Goal: Information Seeking & Learning: Check status

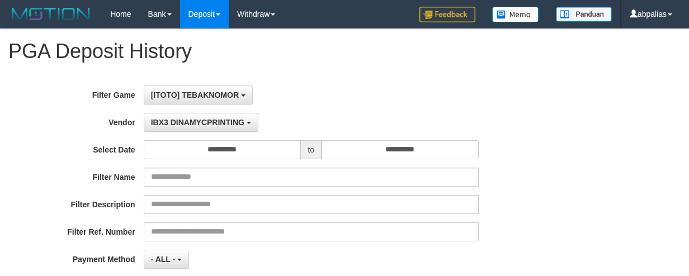
select select "**********"
select select "*"
select select "**"
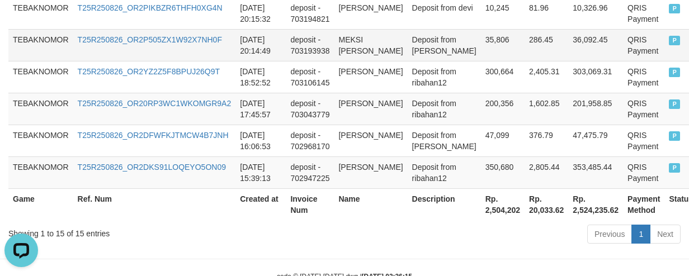
scroll to position [681, 0]
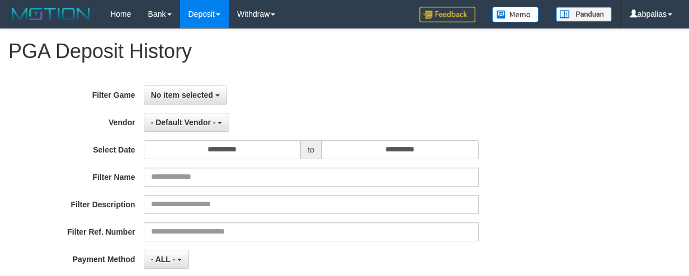
select select
select select "**"
click at [188, 89] on button "No item selected" at bounding box center [185, 95] width 83 height 19
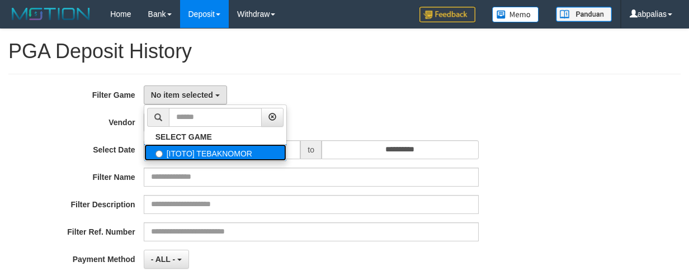
click at [185, 157] on label "[ITOTO] TEBAKNOMOR" at bounding box center [215, 152] width 142 height 17
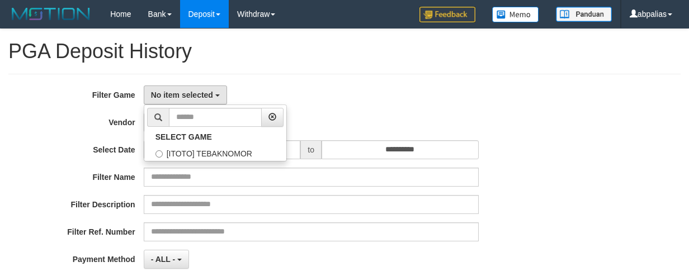
select select "***"
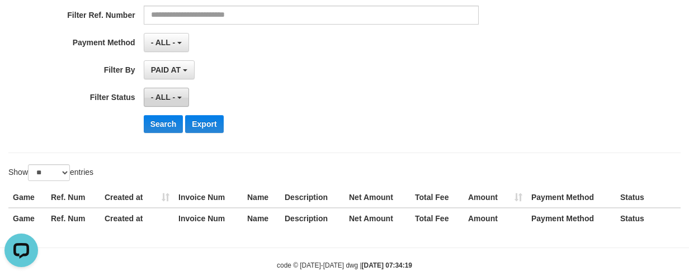
scroll to position [224, 0]
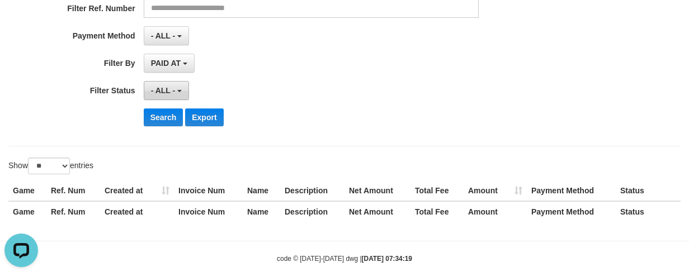
click at [172, 96] on button "- ALL -" at bounding box center [166, 90] width 45 height 19
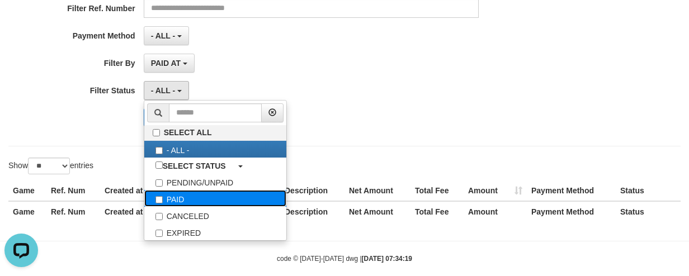
click at [169, 198] on label "PAID" at bounding box center [215, 198] width 142 height 17
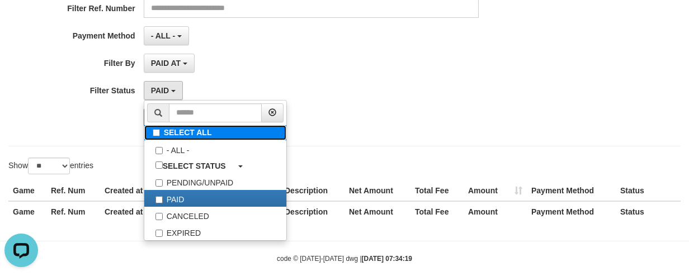
click at [159, 140] on label "SELECT ALL" at bounding box center [215, 132] width 142 height 15
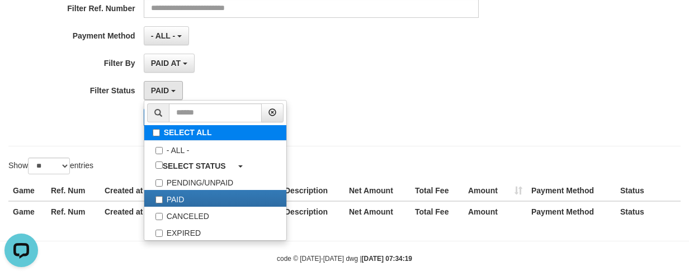
select select "***"
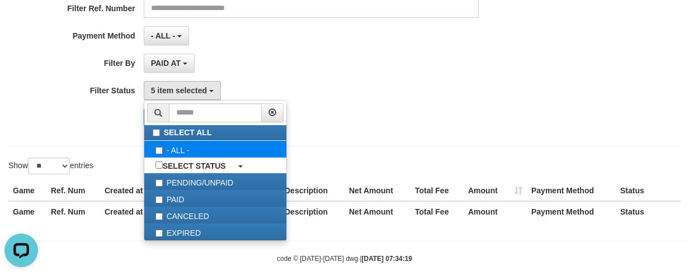
click at [172, 146] on label "- ALL -" at bounding box center [215, 149] width 142 height 17
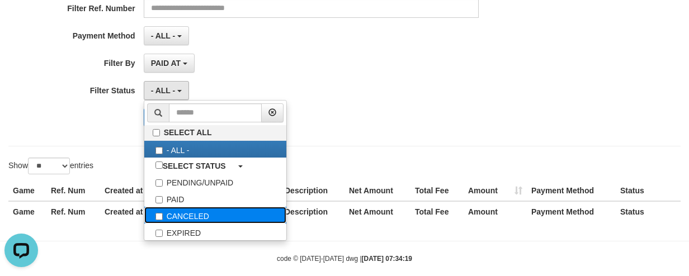
click at [172, 214] on label "CANCELED" at bounding box center [215, 215] width 142 height 17
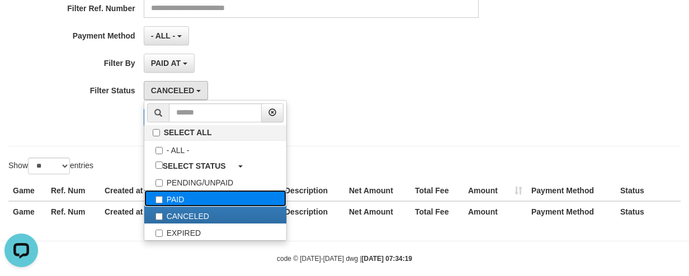
click at [166, 193] on label "PAID" at bounding box center [215, 198] width 142 height 17
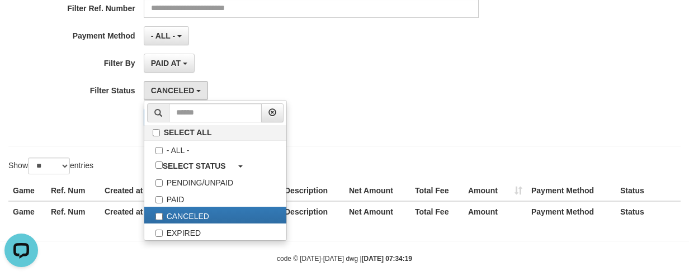
select select "*"
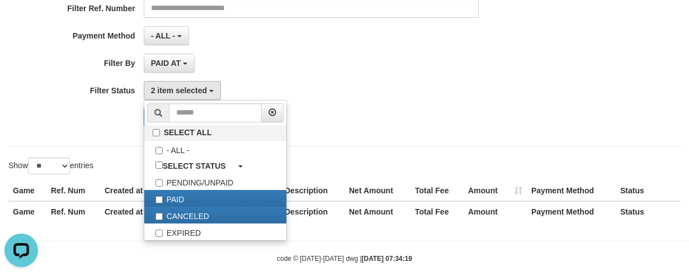
click at [89, 118] on div "Search Export" at bounding box center [287, 117] width 574 height 18
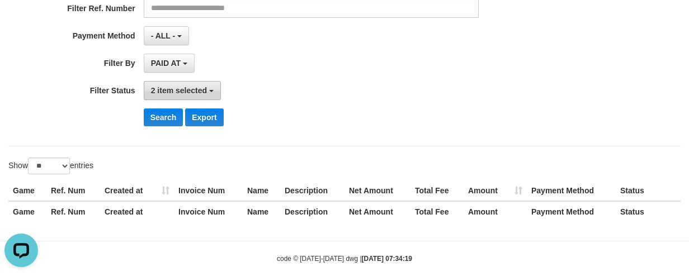
click at [168, 95] on button "2 item selected" at bounding box center [182, 90] width 77 height 19
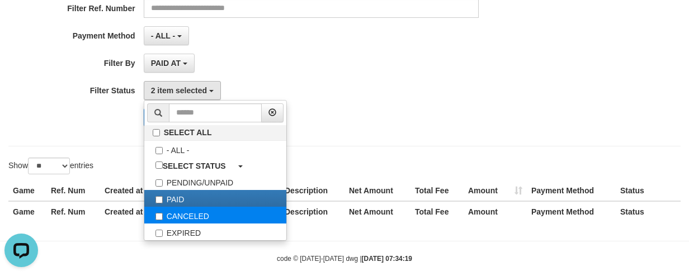
click at [169, 210] on label "CANCELED" at bounding box center [215, 215] width 142 height 17
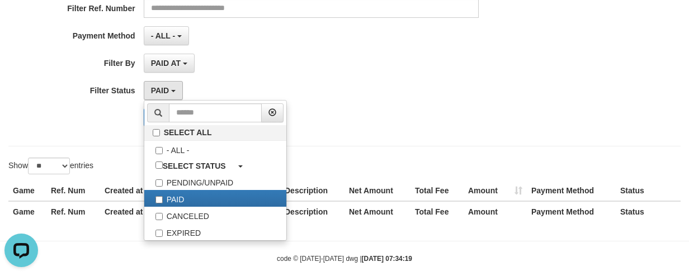
click at [93, 99] on div "**********" at bounding box center [287, 90] width 574 height 19
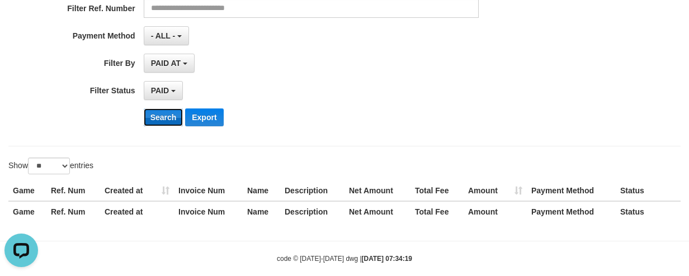
click at [169, 116] on button "Search" at bounding box center [164, 117] width 40 height 18
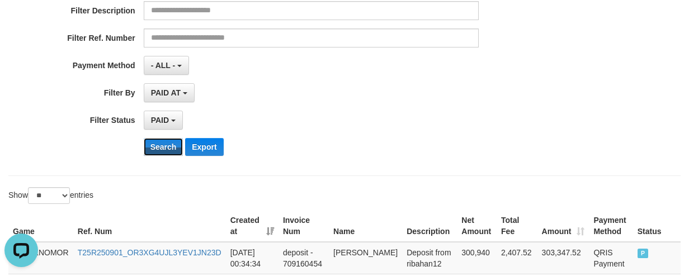
scroll to position [313, 0]
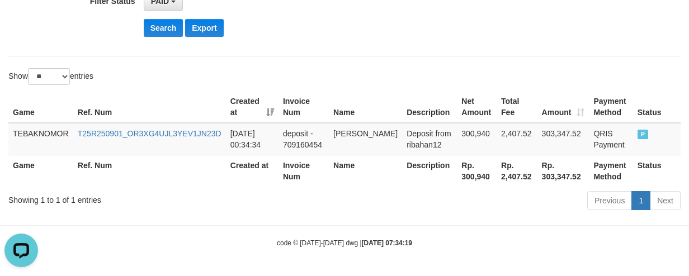
click at [457, 182] on th "Rp. 300,940" at bounding box center [477, 171] width 40 height 32
copy th "300,940"
drag, startPoint x: 146, startPoint y: 101, endPoint x: 153, endPoint y: 96, distance: 8.1
click at [146, 98] on th "Ref. Num" at bounding box center [149, 107] width 153 height 32
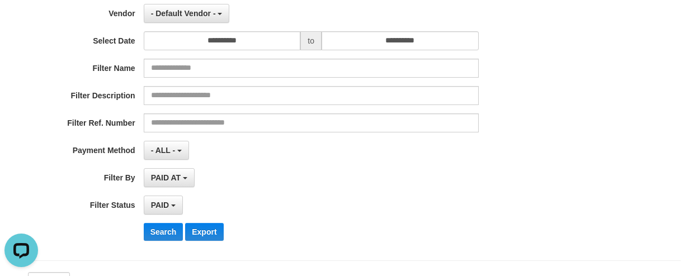
scroll to position [0, 0]
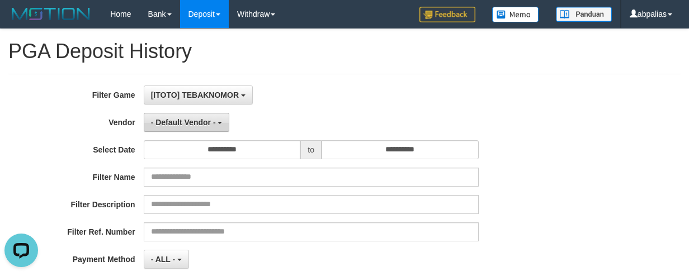
click at [161, 120] on span "- Default Vendor -" at bounding box center [183, 122] width 65 height 9
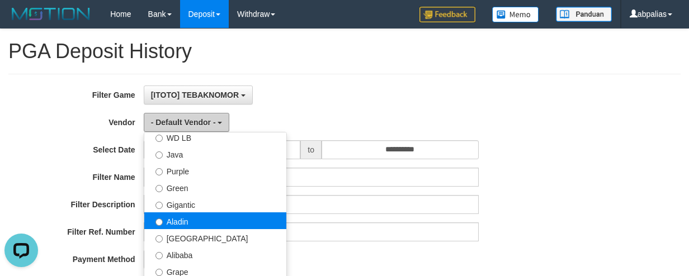
scroll to position [112, 0]
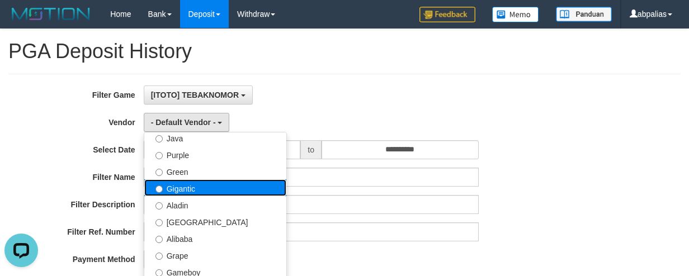
click at [193, 183] on label "Gigantic" at bounding box center [215, 187] width 142 height 17
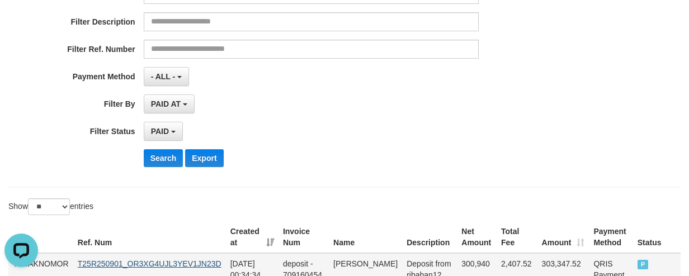
scroll to position [313, 0]
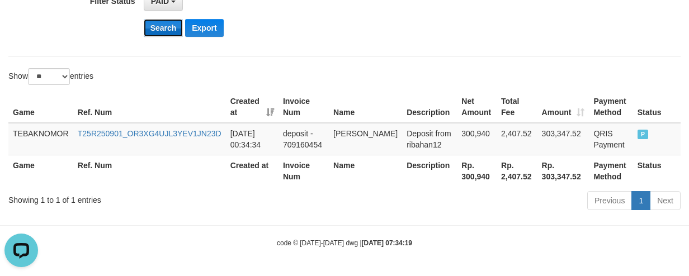
click at [162, 27] on button "Search" at bounding box center [164, 28] width 40 height 18
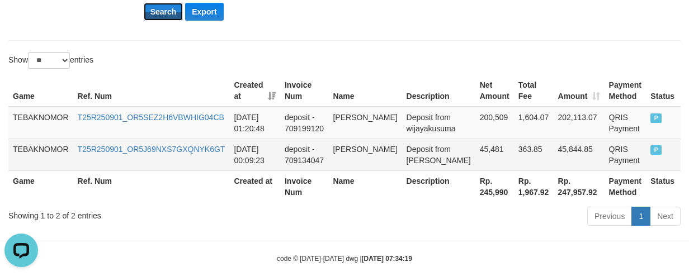
scroll to position [345, 0]
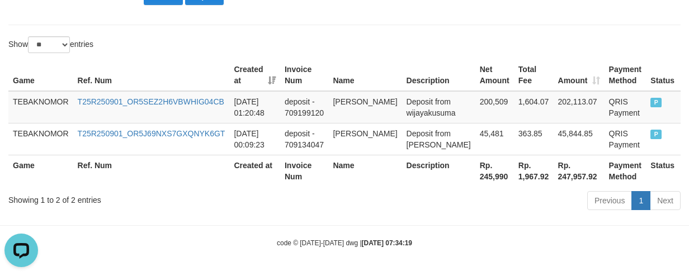
click at [475, 178] on th "Rp. 245,990" at bounding box center [494, 171] width 39 height 32
copy th "245,990"
drag, startPoint x: 245, startPoint y: 221, endPoint x: 155, endPoint y: 186, distance: 96.9
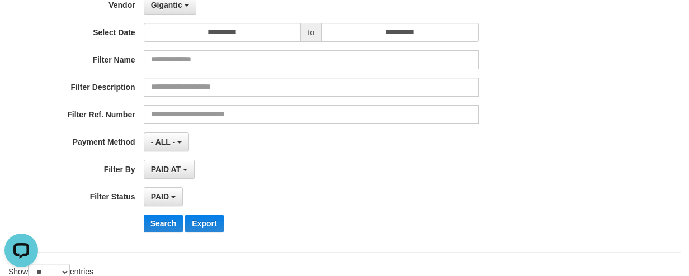
scroll to position [65, 0]
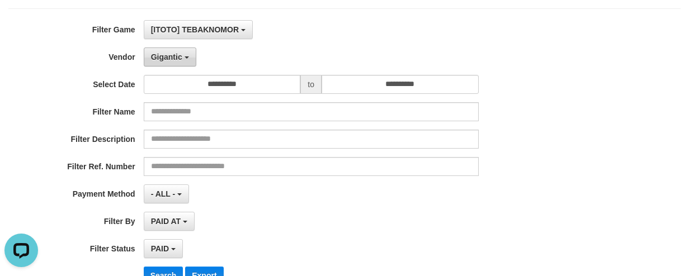
click at [159, 55] on span "Gigantic" at bounding box center [166, 57] width 31 height 9
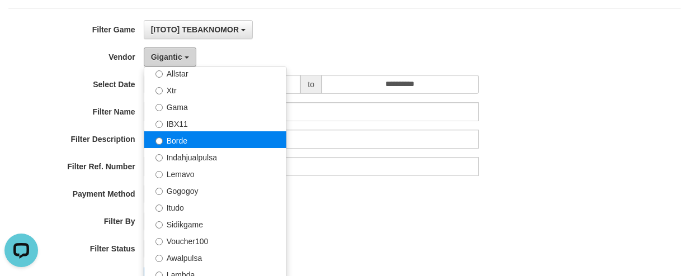
scroll to position [280, 0]
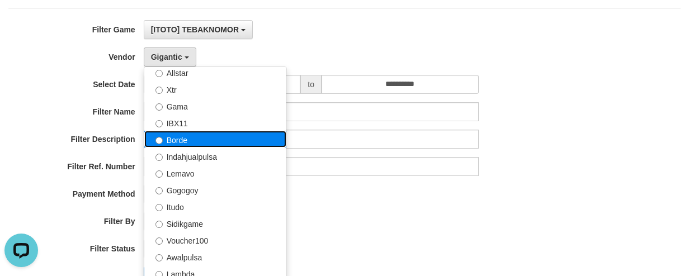
click at [211, 131] on label "Borde" at bounding box center [215, 139] width 142 height 17
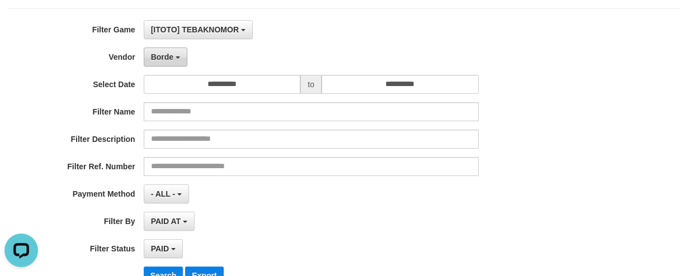
click at [169, 64] on button "Borde" at bounding box center [166, 57] width 44 height 19
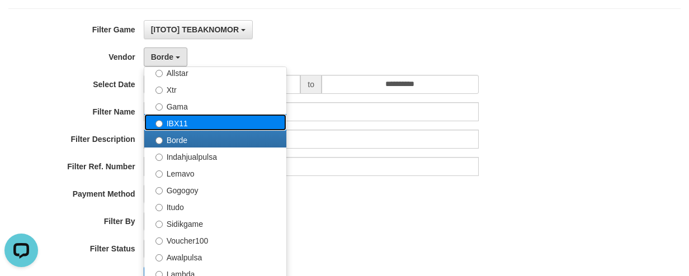
click at [191, 119] on label "IBX11" at bounding box center [215, 122] width 142 height 17
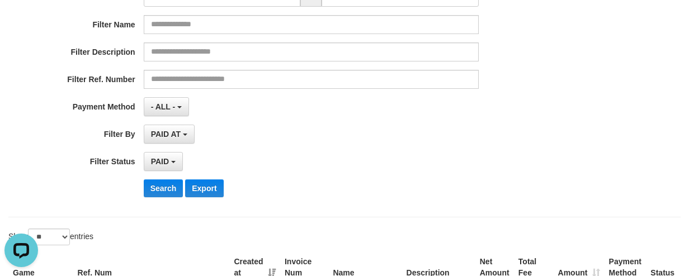
scroll to position [233, 0]
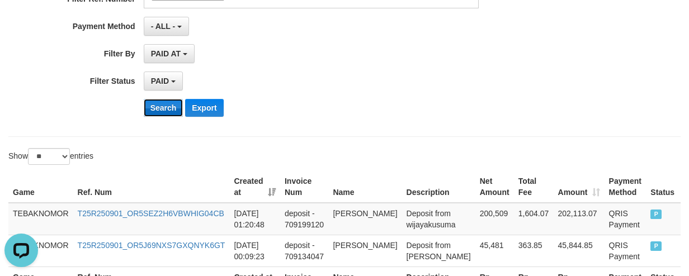
click at [155, 106] on button "Search" at bounding box center [164, 108] width 40 height 18
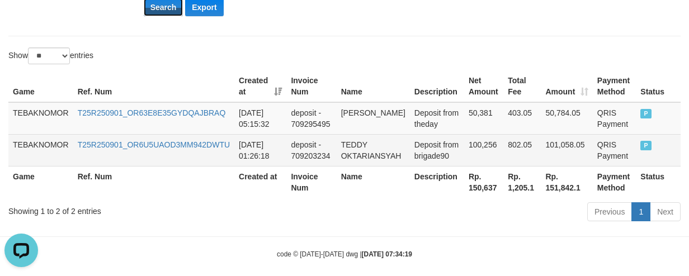
scroll to position [345, 0]
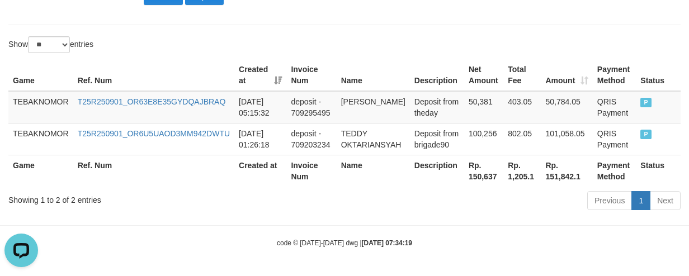
click at [469, 176] on th "Rp. 150,637" at bounding box center [483, 171] width 39 height 32
copy th "150,637"
drag, startPoint x: 205, startPoint y: 167, endPoint x: 198, endPoint y: 161, distance: 8.7
click at [203, 168] on th "Ref. Num" at bounding box center [153, 171] width 161 height 32
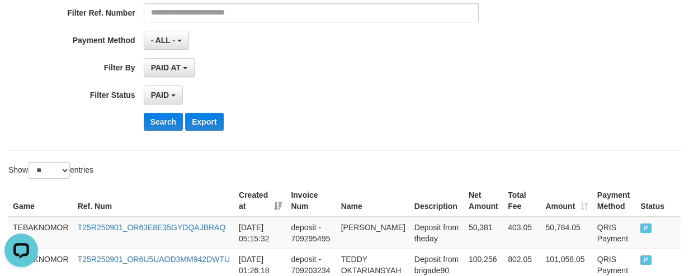
scroll to position [65, 0]
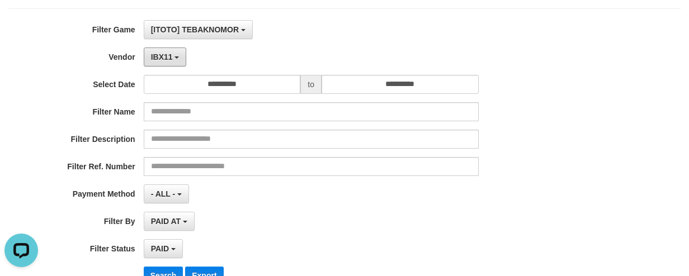
drag, startPoint x: 155, startPoint y: 64, endPoint x: 174, endPoint y: 98, distance: 39.5
click at [155, 62] on button "IBX11" at bounding box center [165, 57] width 43 height 19
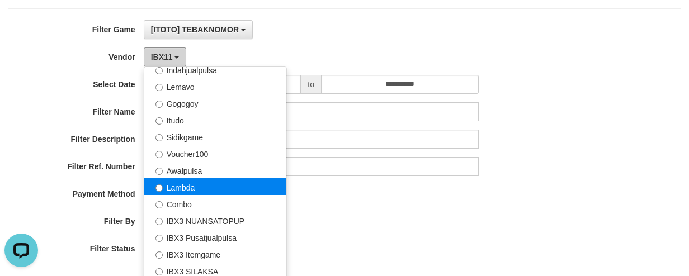
scroll to position [367, 0]
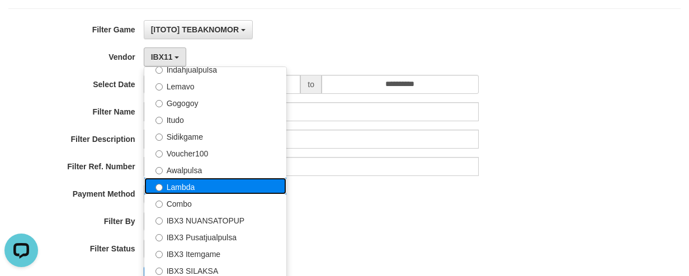
click at [194, 185] on label "Lambda" at bounding box center [215, 186] width 142 height 17
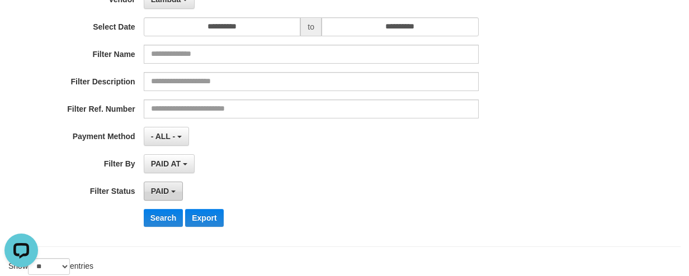
scroll to position [177, 0]
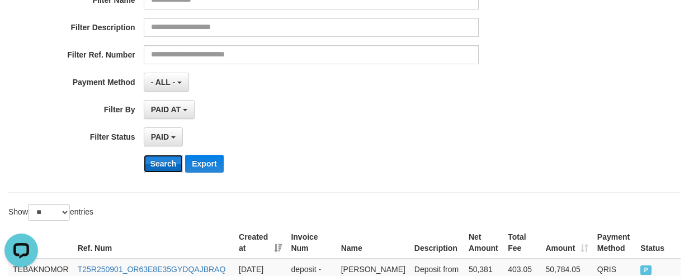
click at [160, 164] on button "Search" at bounding box center [164, 164] width 40 height 18
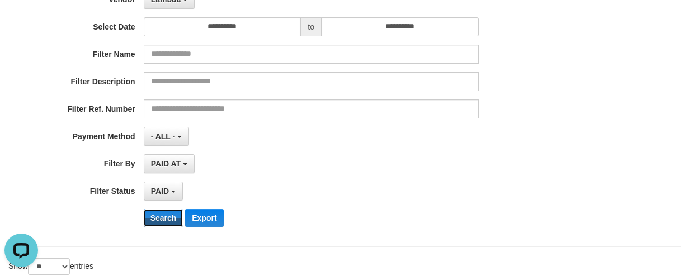
scroll to position [65, 0]
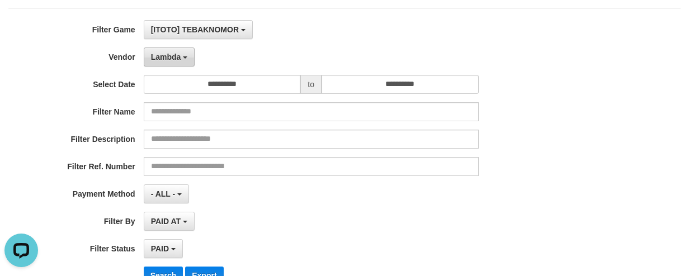
click at [168, 69] on div "**********" at bounding box center [287, 156] width 574 height 273
click at [169, 62] on button "Lambda" at bounding box center [169, 57] width 51 height 19
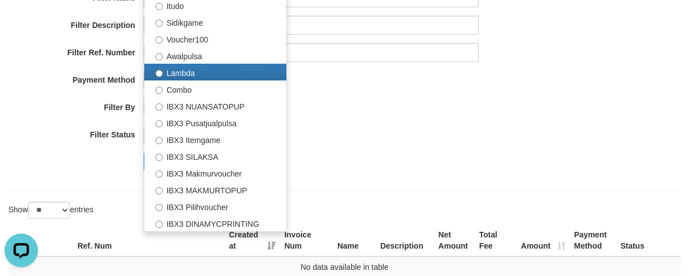
scroll to position [302, 0]
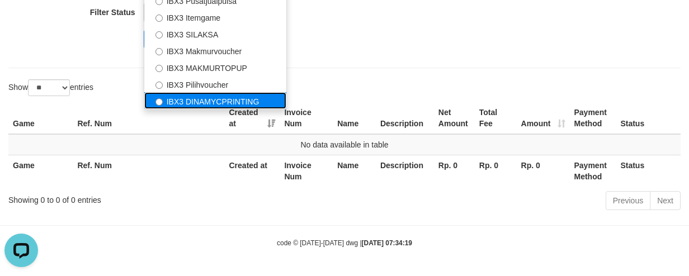
click at [197, 100] on label "IBX3 DINAMYCPRINTING" at bounding box center [215, 100] width 142 height 17
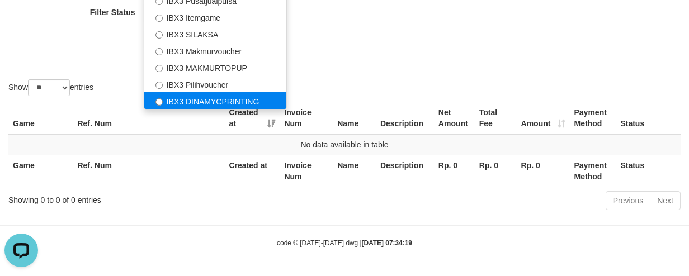
select select "**********"
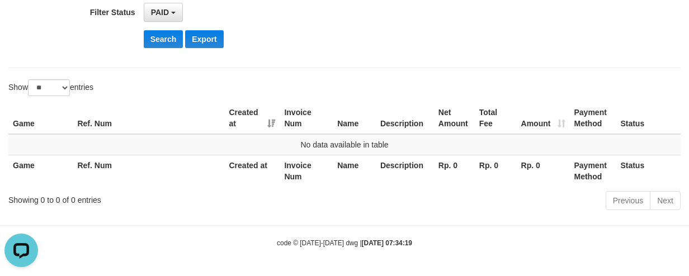
click at [166, 39] on button "Search" at bounding box center [164, 39] width 40 height 18
click at [459, 96] on div "Show ** ** ** *** entries" at bounding box center [344, 89] width 689 height 20
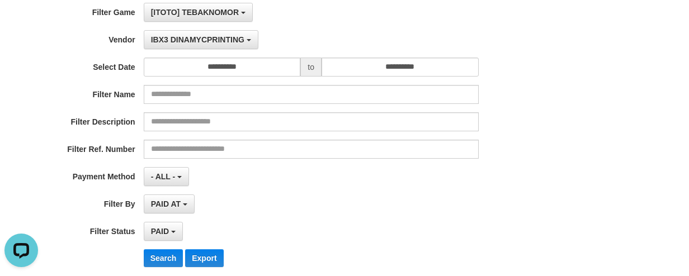
scroll to position [22, 0]
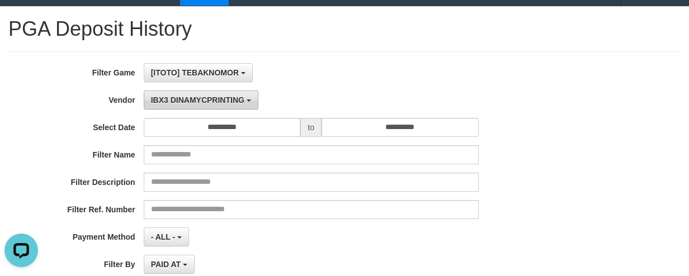
click at [187, 102] on span "IBX3 DINAMYCPRINTING" at bounding box center [197, 100] width 93 height 9
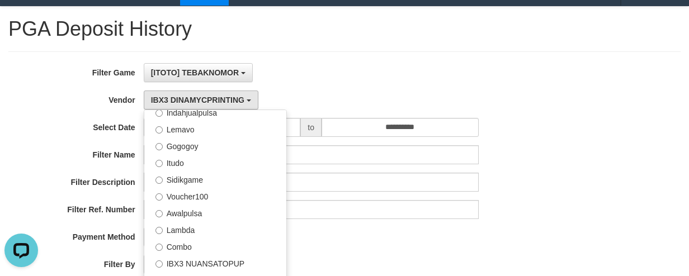
click at [116, 116] on div "**********" at bounding box center [287, 199] width 574 height 273
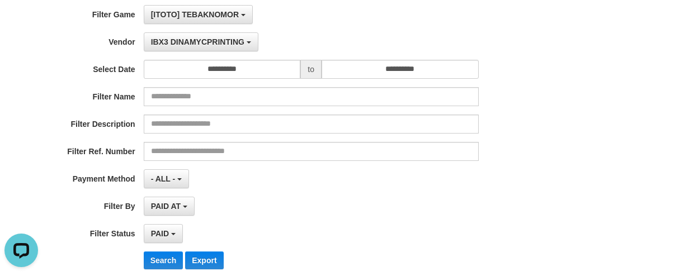
scroll to position [134, 0]
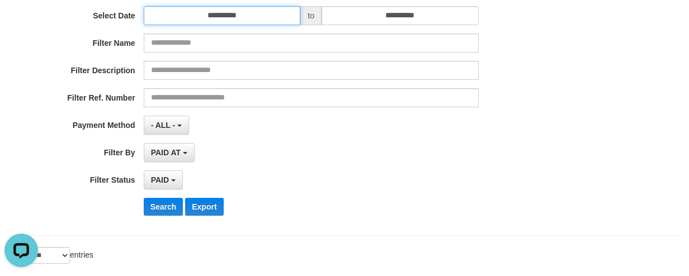
click at [219, 21] on input "**********" at bounding box center [222, 15] width 157 height 19
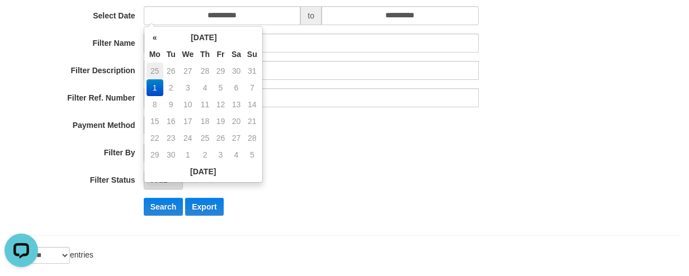
click at [153, 68] on td "25" at bounding box center [154, 71] width 17 height 17
type input "**********"
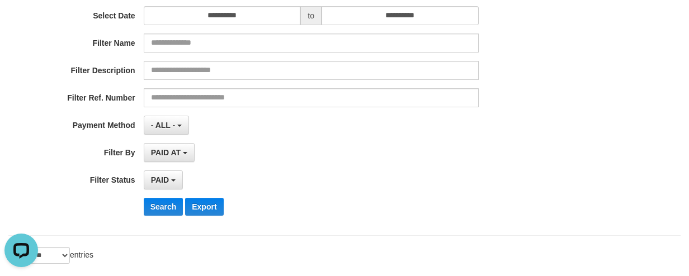
click at [306, 196] on div "**********" at bounding box center [287, 87] width 574 height 273
click at [153, 198] on button "Search" at bounding box center [164, 207] width 40 height 18
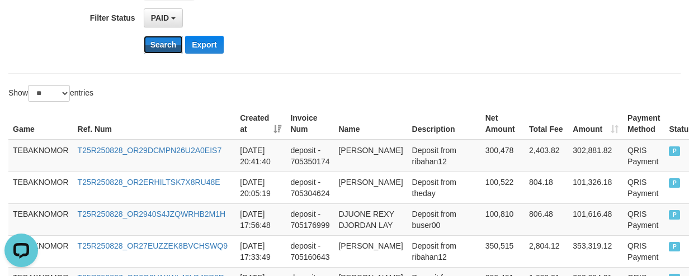
scroll to position [78, 0]
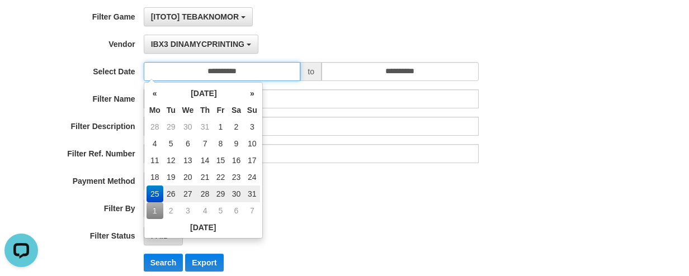
click at [213, 72] on input "**********" at bounding box center [222, 71] width 157 height 19
click at [319, 220] on div "**********" at bounding box center [287, 143] width 574 height 273
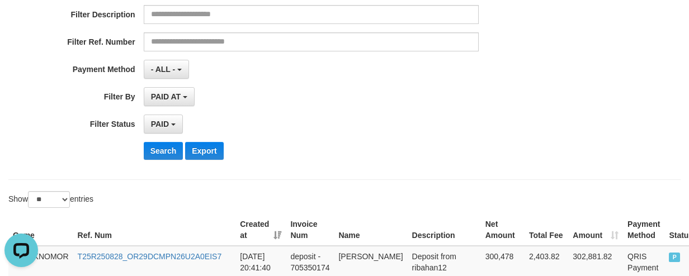
scroll to position [0, 0]
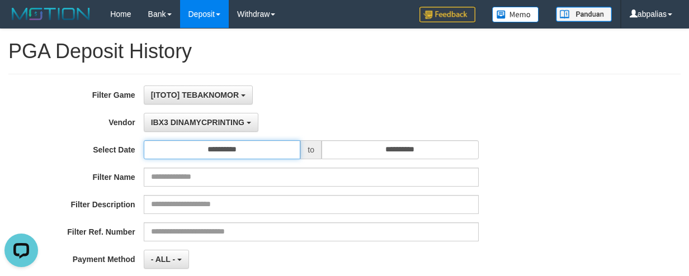
click at [210, 144] on input "**********" at bounding box center [222, 149] width 157 height 19
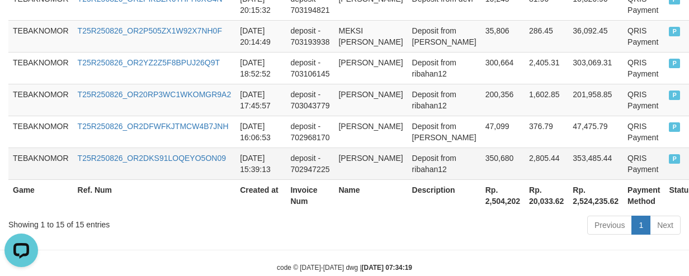
scroll to position [793, 0]
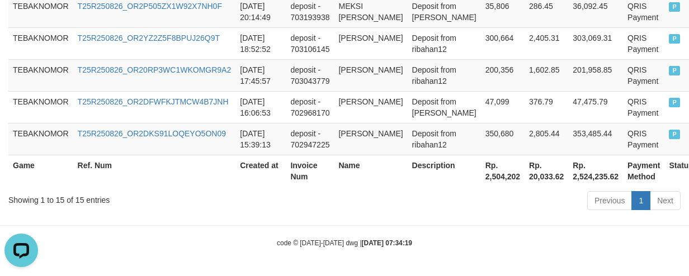
click at [481, 175] on th "Rp. 2,504,202" at bounding box center [503, 171] width 44 height 32
drag, startPoint x: 465, startPoint y: 175, endPoint x: 441, endPoint y: 176, distance: 24.0
click at [481, 177] on th "Rp. 2,504,202" at bounding box center [503, 171] width 44 height 32
copy th "2,504,202"
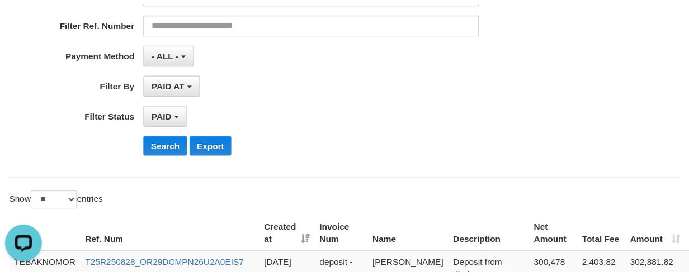
scroll to position [10, 0]
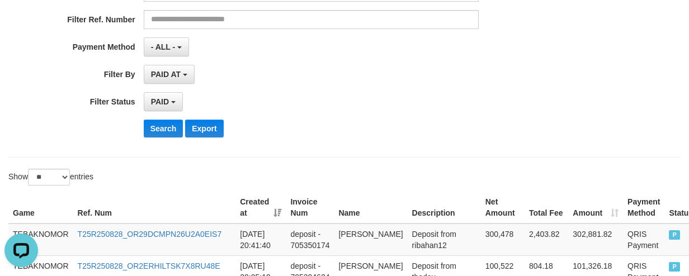
click at [161, 117] on div "**********" at bounding box center [287, 9] width 574 height 273
click at [167, 125] on button "Search" at bounding box center [164, 129] width 40 height 18
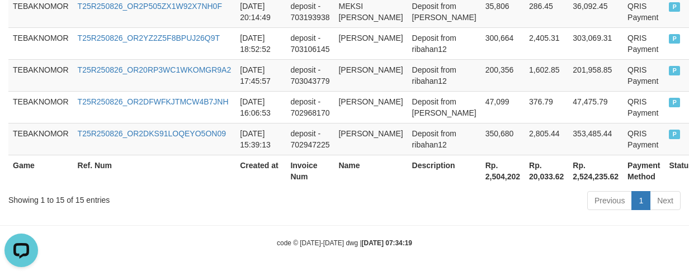
scroll to position [793, 0]
click at [481, 179] on th "Rp. 2,504,202" at bounding box center [503, 171] width 44 height 32
copy th "2,504,202"
click at [251, 201] on div "Showing 1 to 15 of 15 entries" at bounding box center [143, 198] width 270 height 16
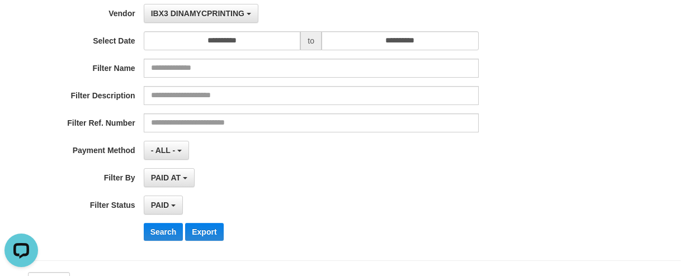
scroll to position [66, 0]
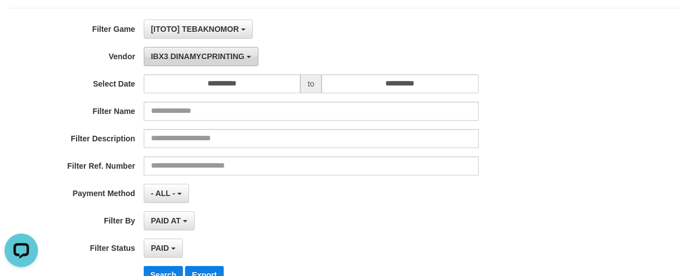
click at [194, 55] on span "IBX3 DINAMYCPRINTING" at bounding box center [197, 56] width 93 height 9
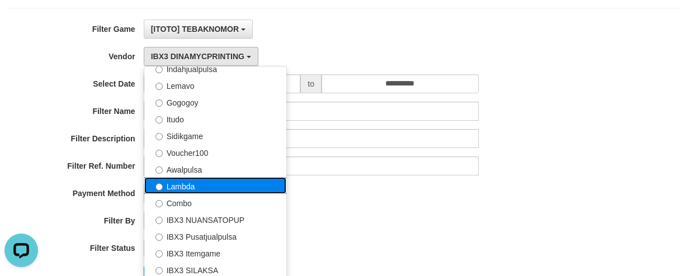
click at [190, 188] on label "Lambda" at bounding box center [215, 185] width 142 height 17
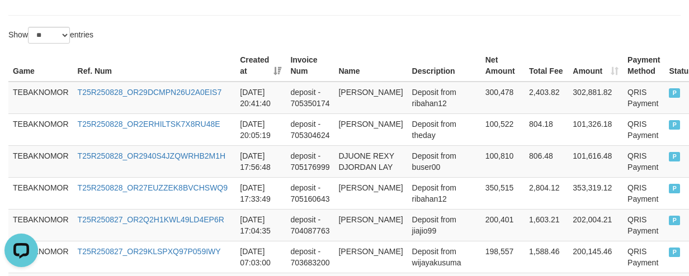
scroll to position [290, 0]
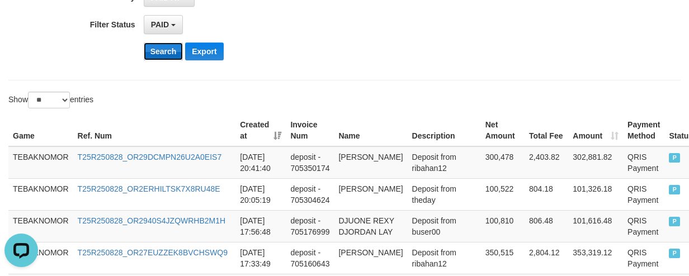
click at [160, 42] on button "Search" at bounding box center [164, 51] width 40 height 18
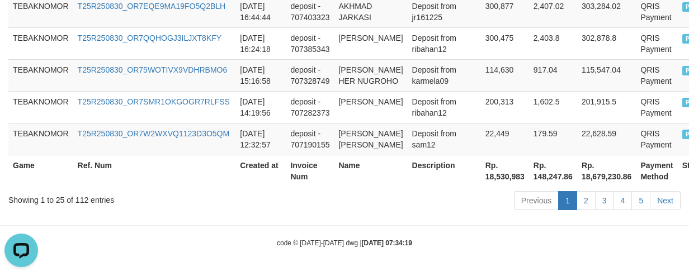
scroll to position [1201, 0]
click at [481, 177] on th "Rp. 18,530,983" at bounding box center [505, 171] width 48 height 32
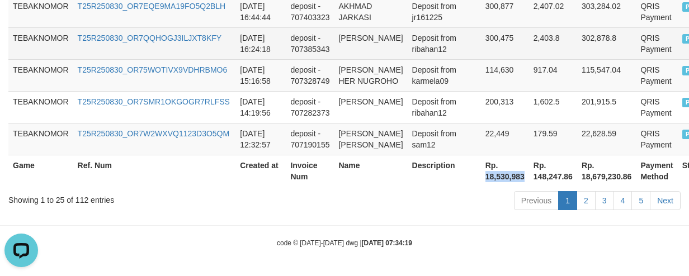
copy th "18,530,983"
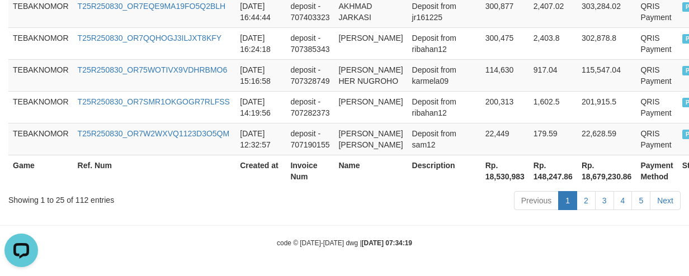
drag, startPoint x: 235, startPoint y: 201, endPoint x: 236, endPoint y: 189, distance: 12.4
click at [236, 195] on div "Showing 1 to 25 of 112 entries" at bounding box center [143, 198] width 270 height 16
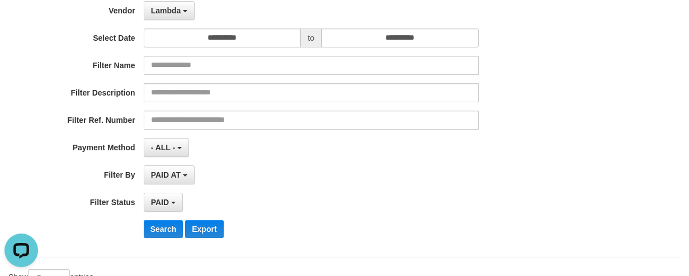
scroll to position [0, 0]
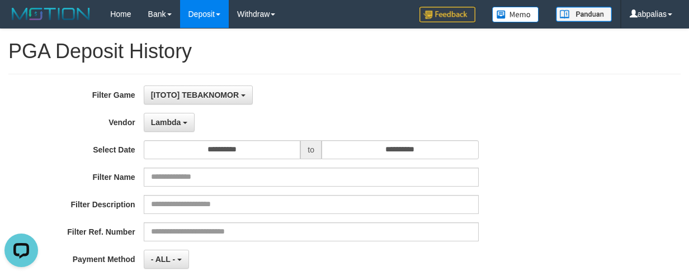
click at [171, 133] on div "**********" at bounding box center [287, 222] width 574 height 273
click at [171, 124] on span "Lambda" at bounding box center [166, 122] width 30 height 9
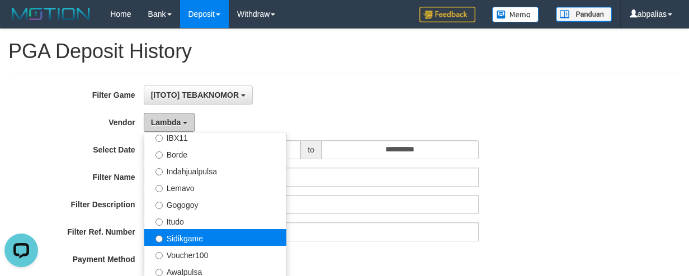
scroll to position [311, 0]
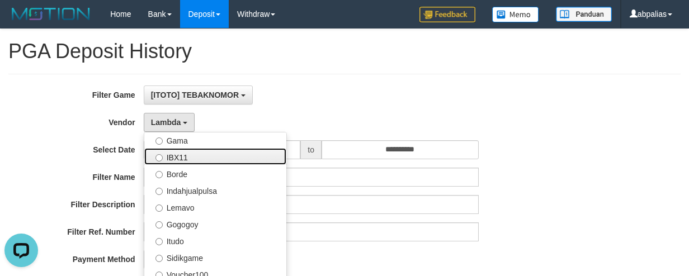
drag, startPoint x: 202, startPoint y: 158, endPoint x: 191, endPoint y: 148, distance: 15.5
click at [202, 158] on label "IBX11" at bounding box center [215, 156] width 142 height 17
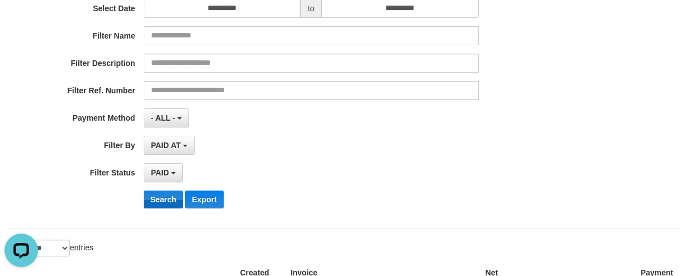
scroll to position [224, 0]
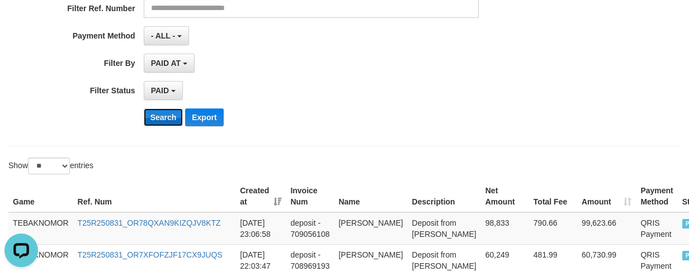
click at [160, 119] on button "Search" at bounding box center [164, 117] width 40 height 18
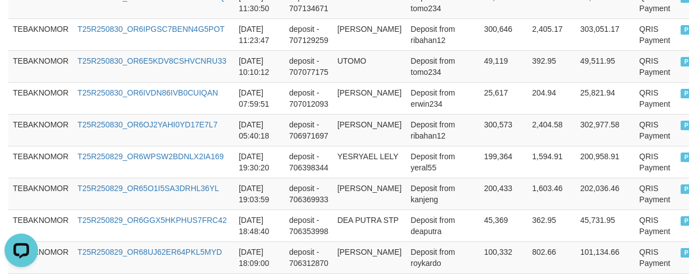
scroll to position [1078, 0]
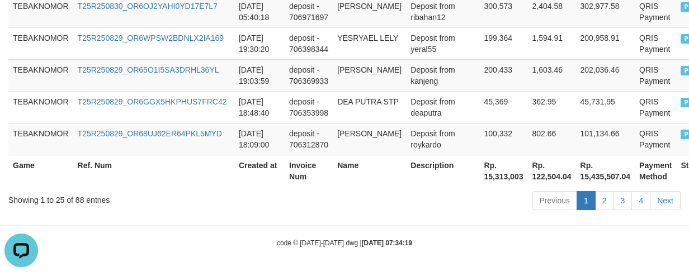
click at [479, 186] on th "Rp. 15,313,003" at bounding box center [503, 171] width 48 height 32
click at [479, 178] on th "Rp. 15,313,003" at bounding box center [503, 171] width 48 height 32
copy th "15,313,003"
drag, startPoint x: 386, startPoint y: 77, endPoint x: 377, endPoint y: 66, distance: 14.3
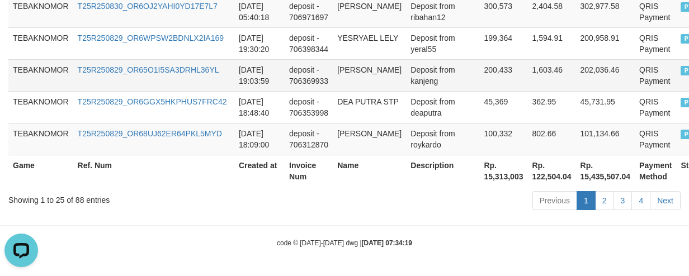
click at [385, 76] on td "CORNELIUS LUGI" at bounding box center [369, 75] width 73 height 32
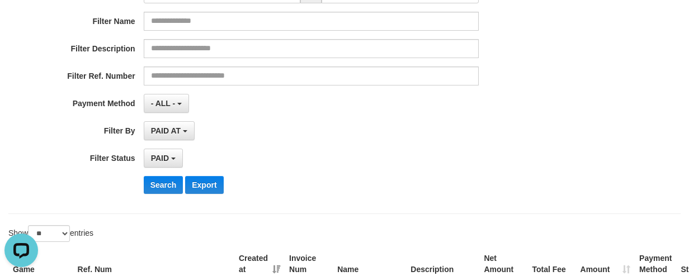
scroll to position [72, 0]
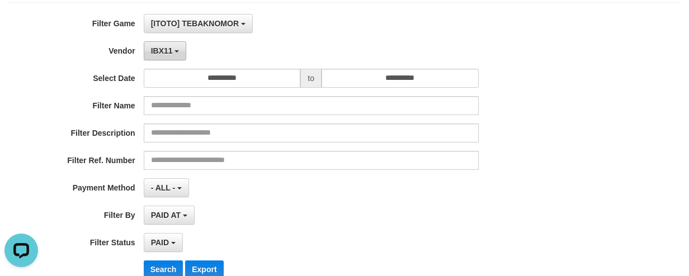
drag, startPoint x: 165, startPoint y: 50, endPoint x: 164, endPoint y: 59, distance: 9.5
click at [166, 49] on span "IBX11" at bounding box center [162, 50] width 22 height 9
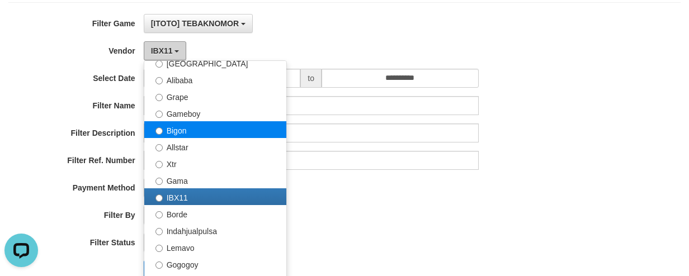
scroll to position [143, 0]
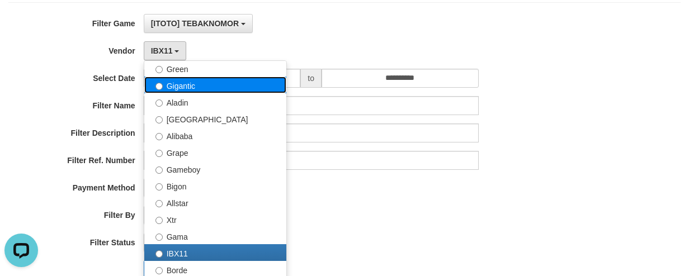
click at [185, 87] on label "Gigantic" at bounding box center [215, 85] width 142 height 17
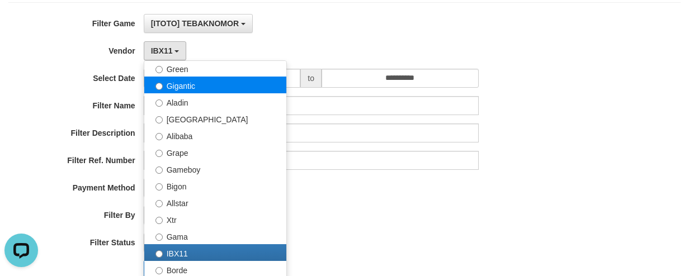
select select "**********"
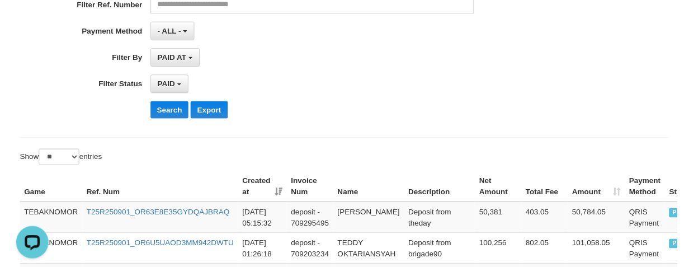
scroll to position [239, 0]
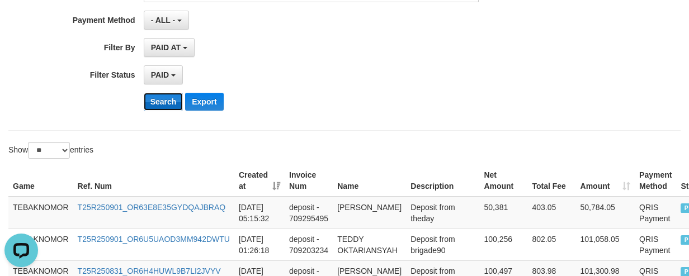
click at [165, 105] on button "Search" at bounding box center [164, 102] width 40 height 18
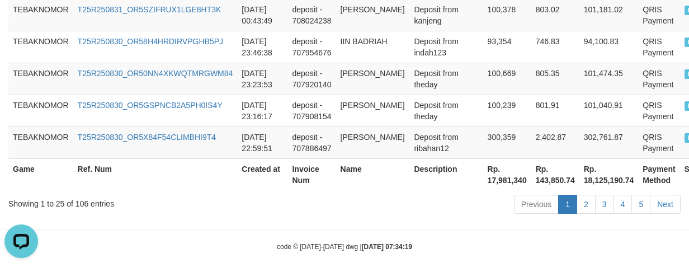
scroll to position [1088, 0]
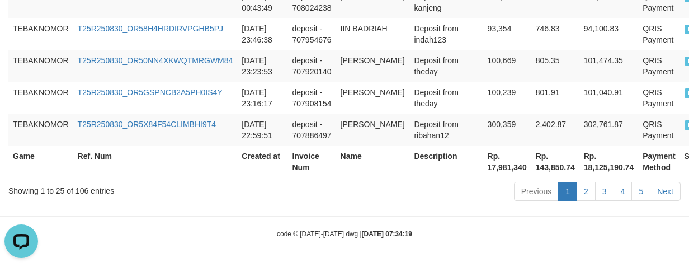
click at [489, 167] on th "Rp. 17,981,340" at bounding box center [507, 161] width 48 height 32
click at [488, 167] on th "Rp. 17,981,340" at bounding box center [507, 161] width 48 height 32
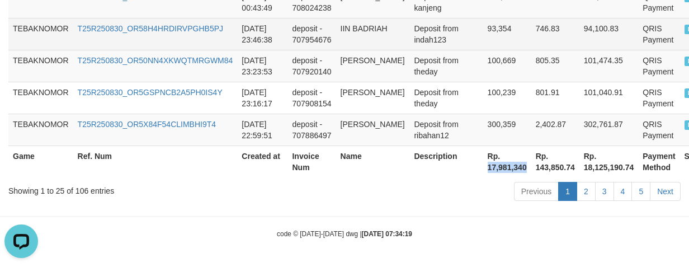
copy th "17,981,340"
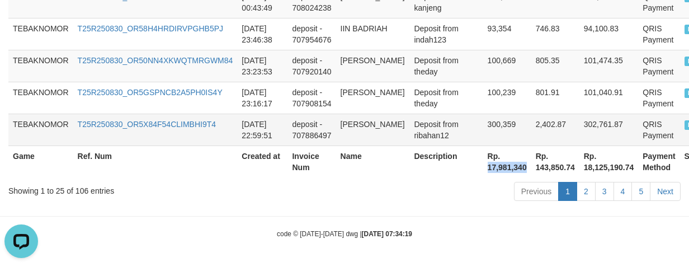
click at [326, 126] on td "deposit - 707886497" at bounding box center [311, 130] width 48 height 32
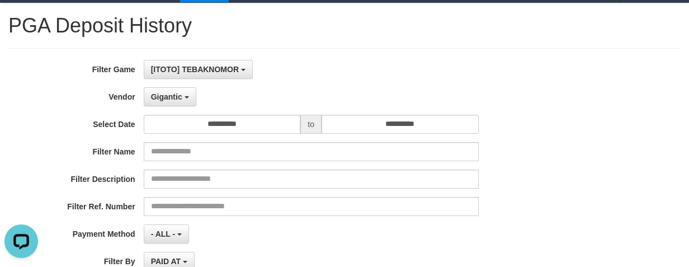
scroll to position [0, 0]
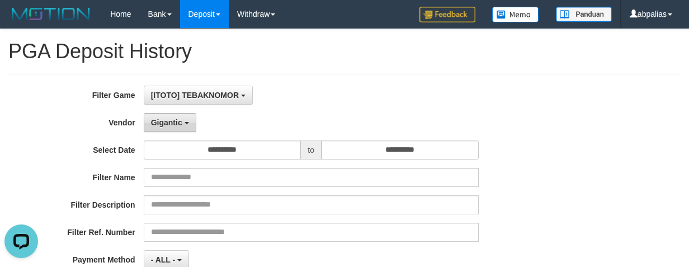
click at [164, 131] on button "Gigantic" at bounding box center [170, 122] width 53 height 19
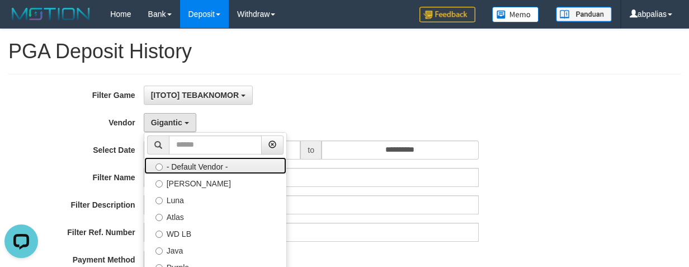
drag, startPoint x: 188, startPoint y: 169, endPoint x: 178, endPoint y: 163, distance: 12.1
click at [188, 169] on label "- Default Vendor -" at bounding box center [215, 165] width 142 height 17
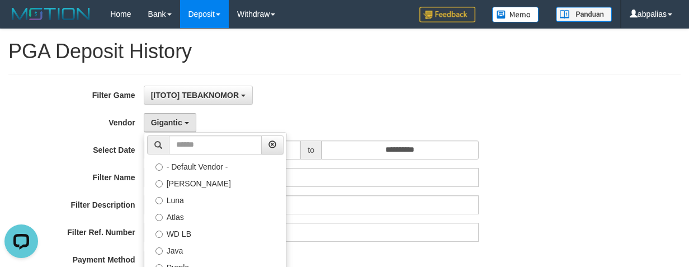
select select
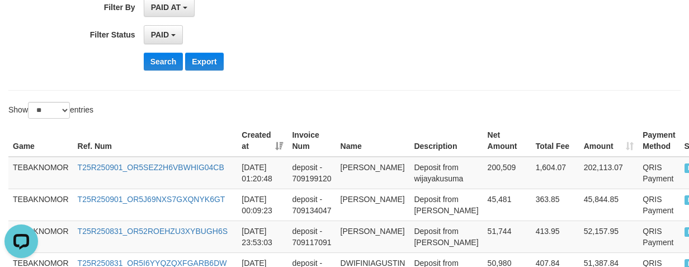
click at [164, 55] on button "Search" at bounding box center [164, 62] width 40 height 18
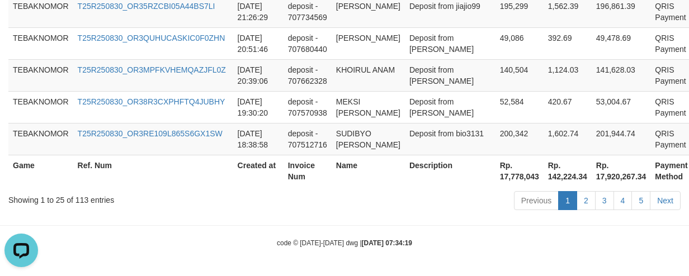
click at [495, 173] on th "Rp. 17,778,043" at bounding box center [519, 171] width 48 height 32
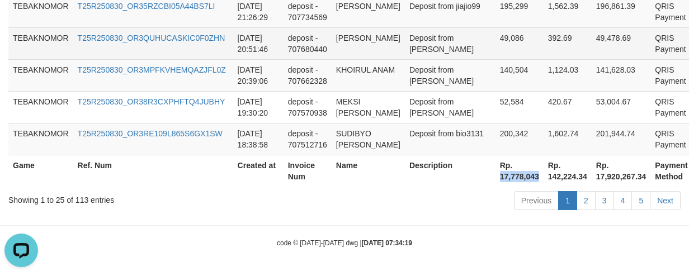
copy th "17,778,043"
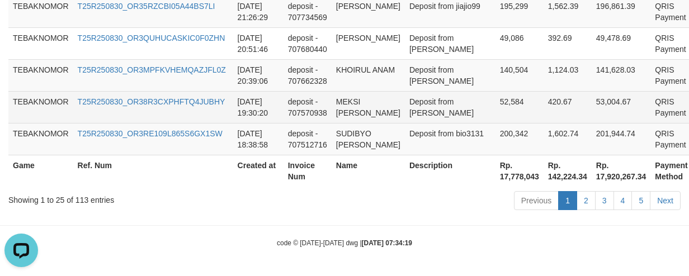
click at [543, 91] on td "420.67" at bounding box center [567, 107] width 48 height 32
click at [181, 97] on link "T25R250830_OR38R3CXPHFTQ4JUBHY" at bounding box center [152, 101] width 148 height 9
